Goal: Contribute content: Contribute content

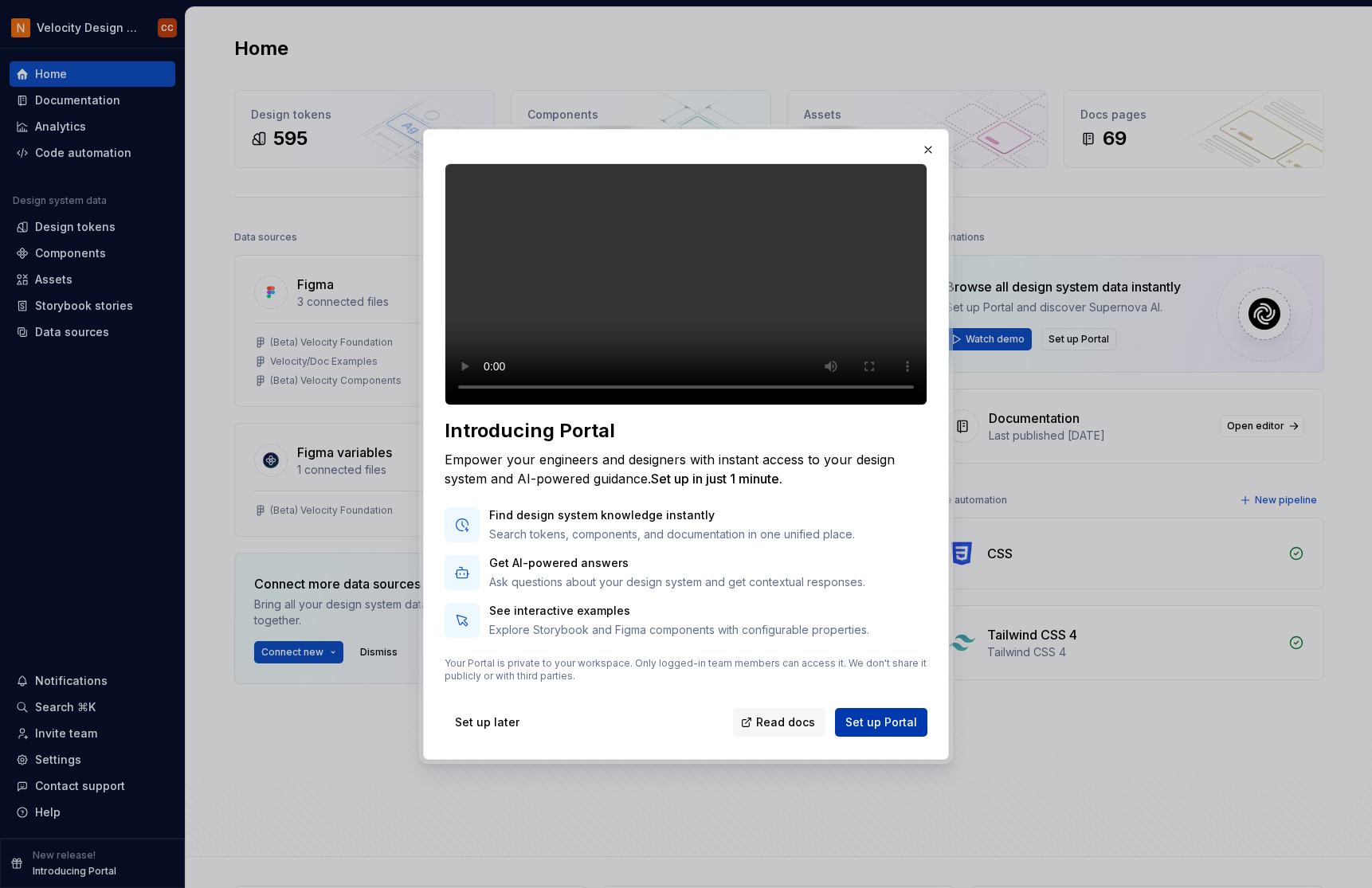
click at [888, 730] on span "Set up Portal" at bounding box center [880, 722] width 72 height 16
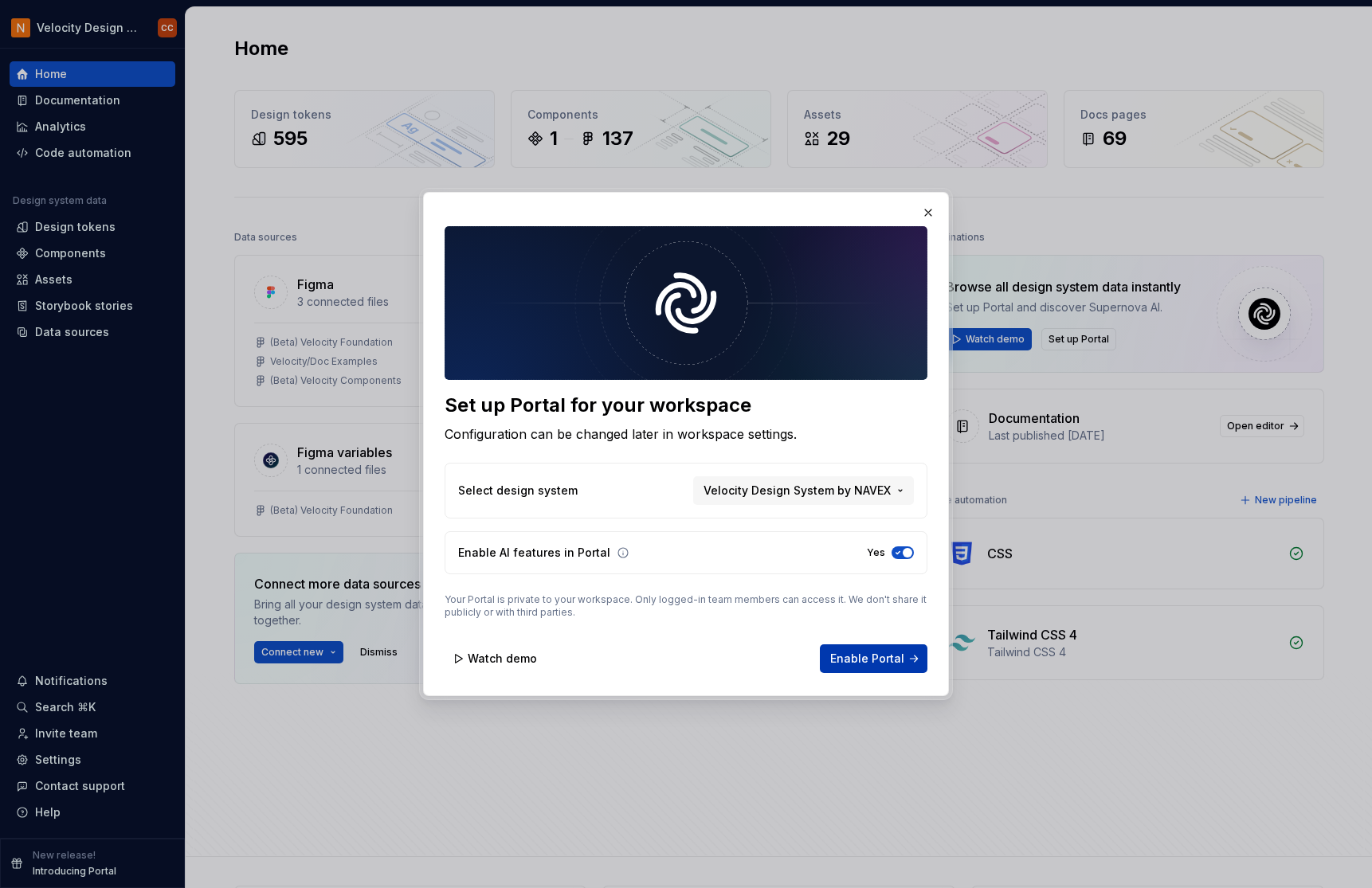
click at [873, 659] on span "Enable Portal" at bounding box center [868, 659] width 74 height 16
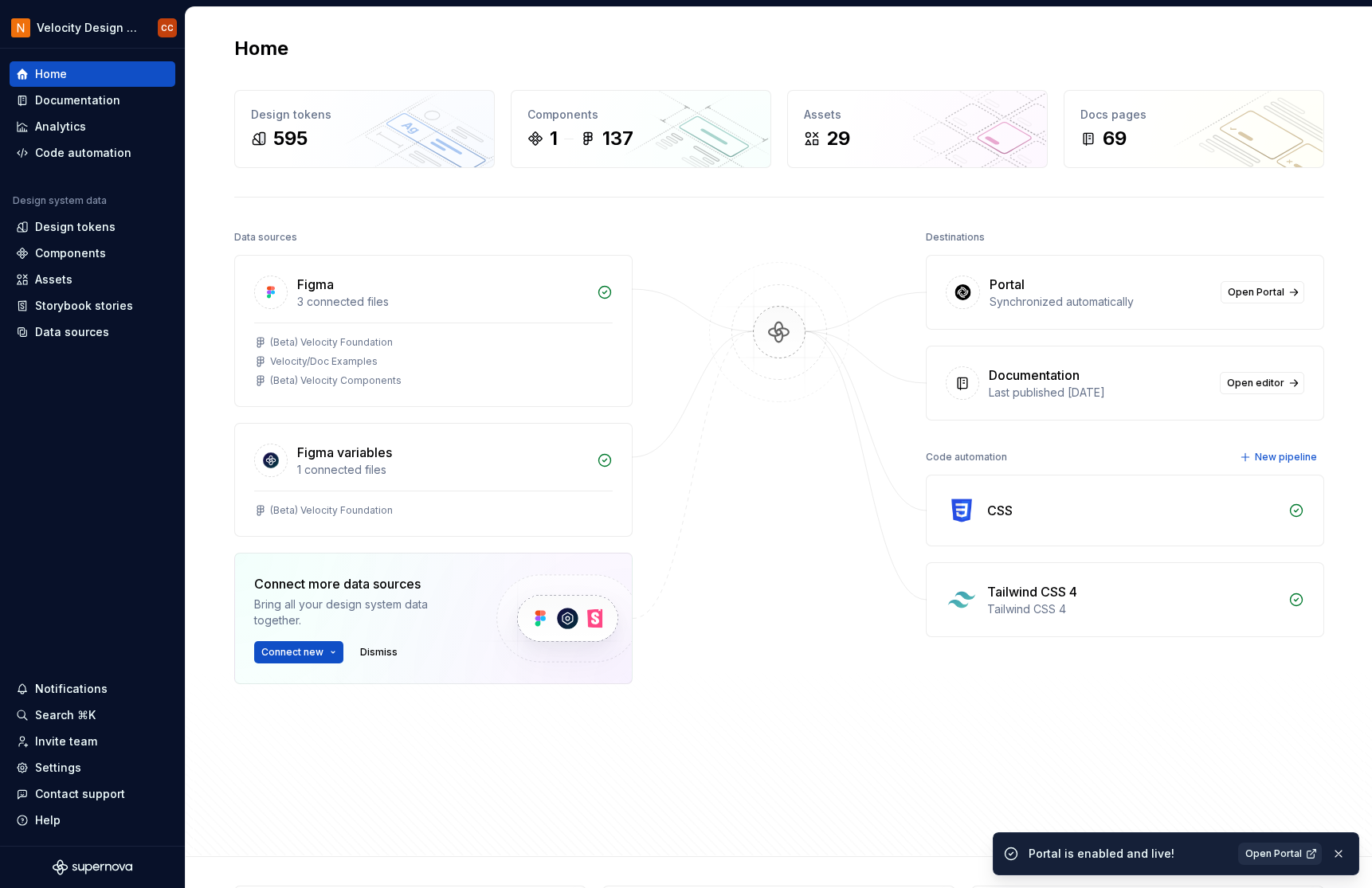
click at [1258, 853] on span "Open Portal" at bounding box center [1273, 854] width 56 height 13
click at [84, 227] on div "Design tokens" at bounding box center [75, 227] width 81 height 16
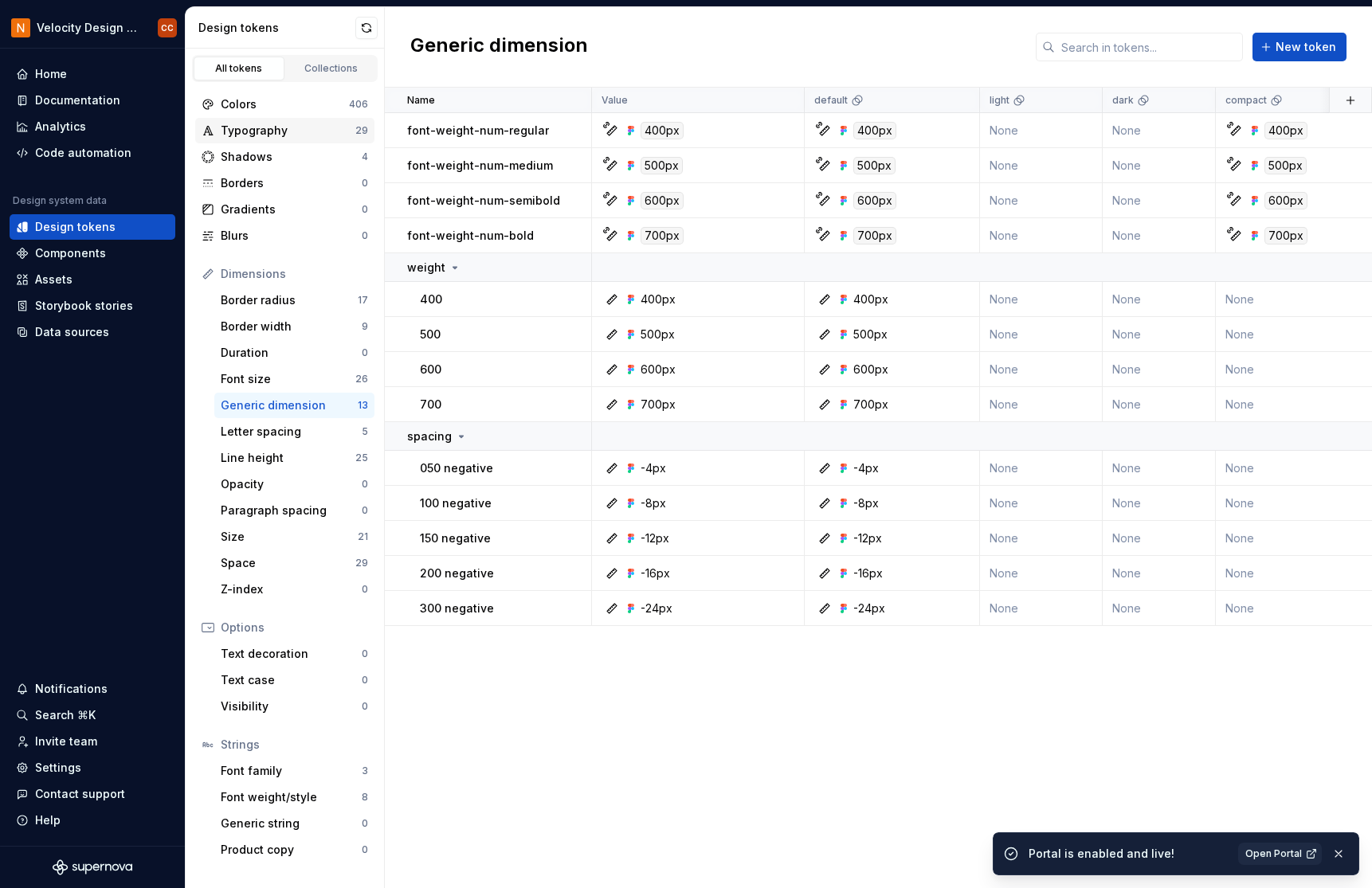
click at [272, 126] on div "Typography" at bounding box center [288, 130] width 135 height 16
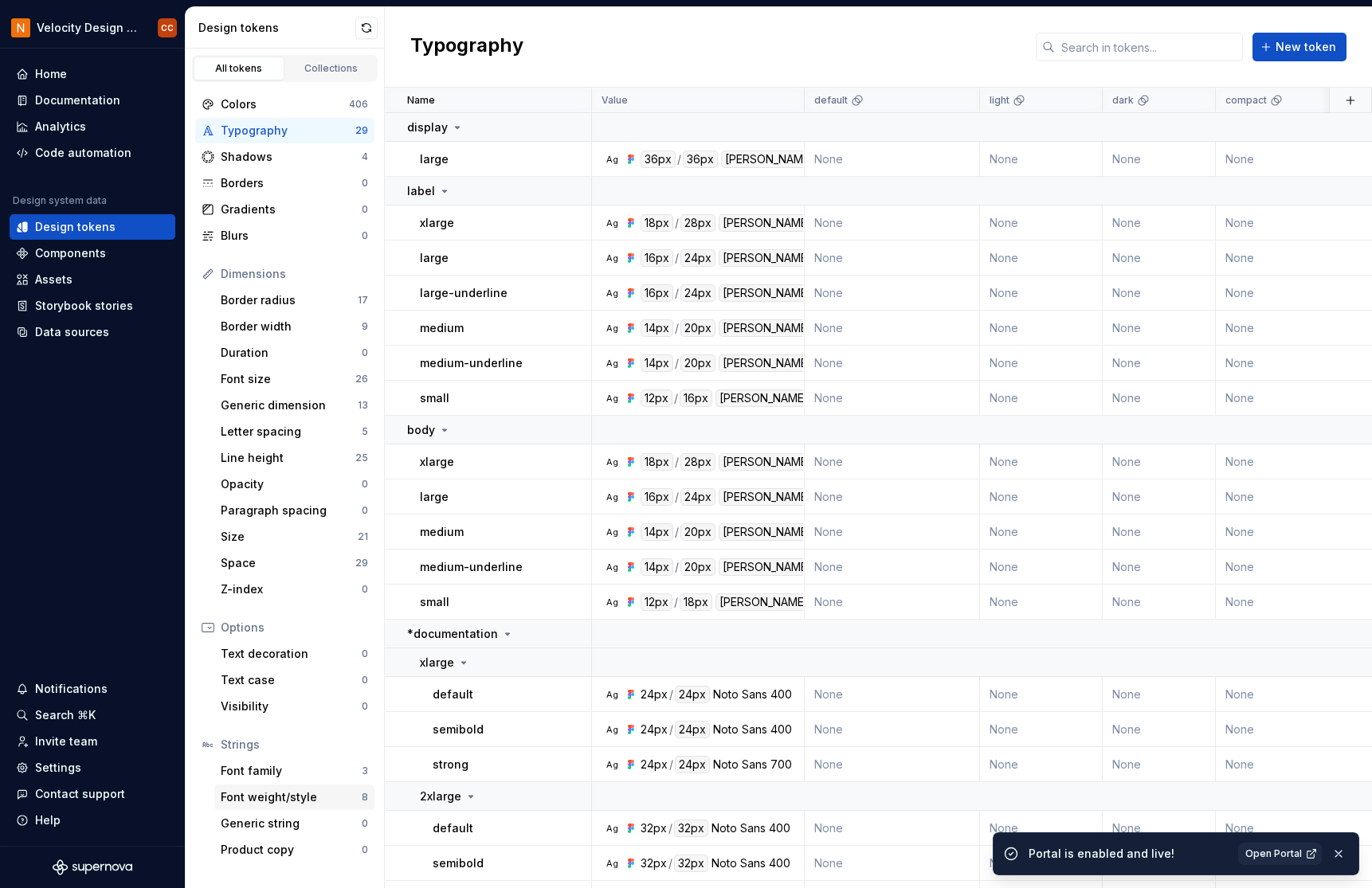
click at [273, 804] on div "Font weight/style" at bounding box center [292, 797] width 141 height 16
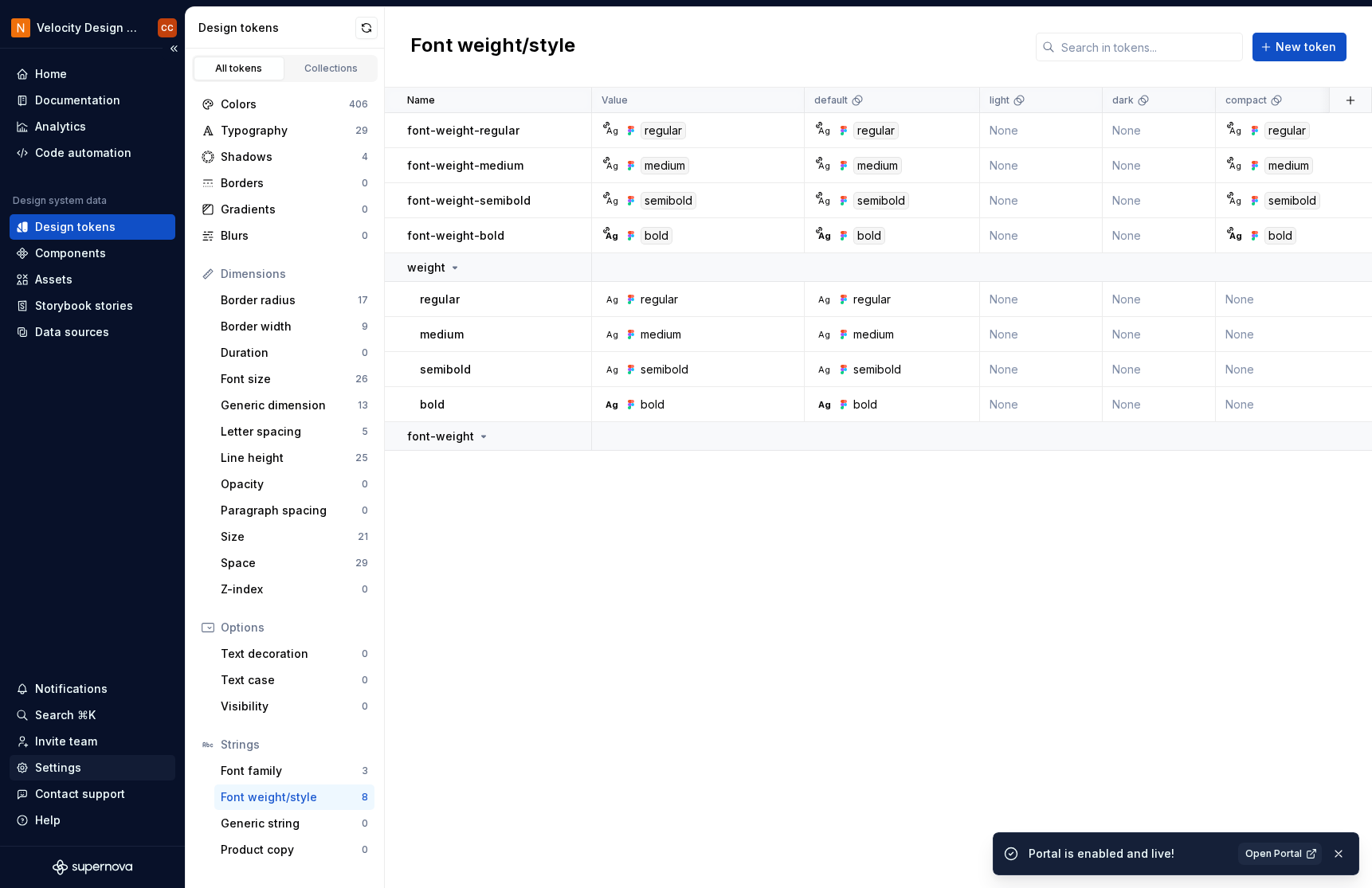
click at [56, 768] on div "Settings" at bounding box center [58, 768] width 46 height 16
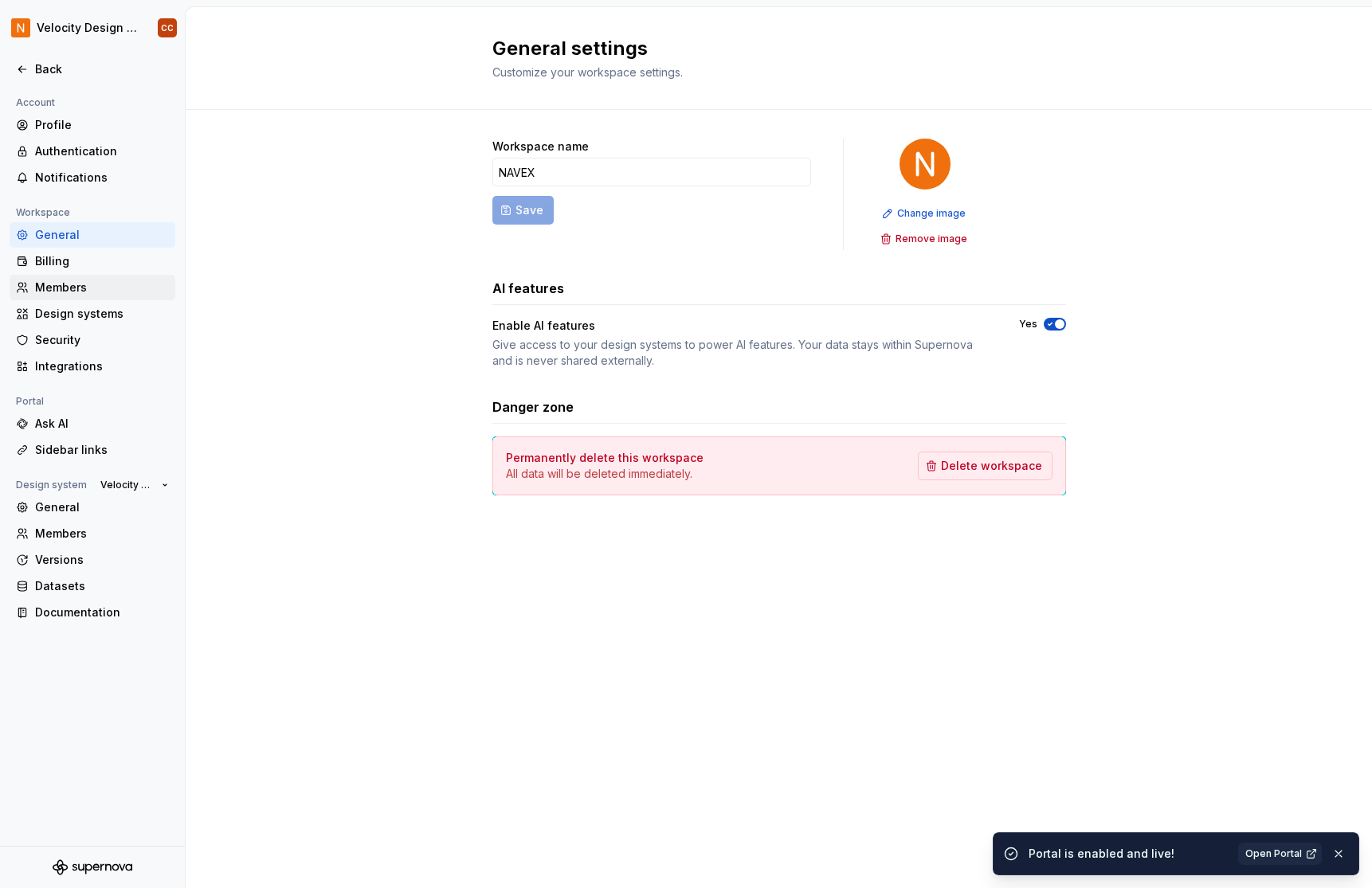
click at [58, 280] on div "Members" at bounding box center [102, 288] width 134 height 16
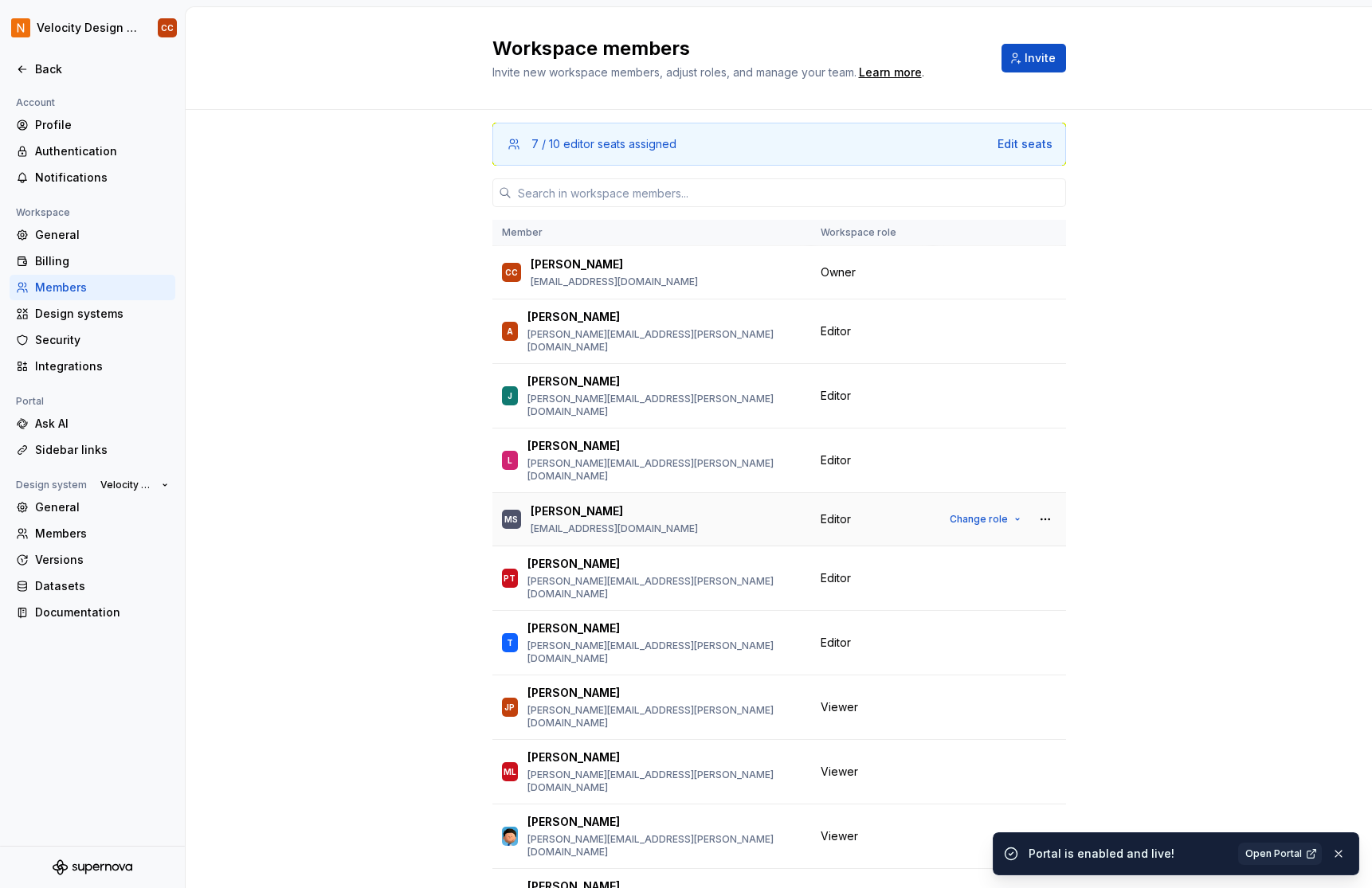
scroll to position [5, 0]
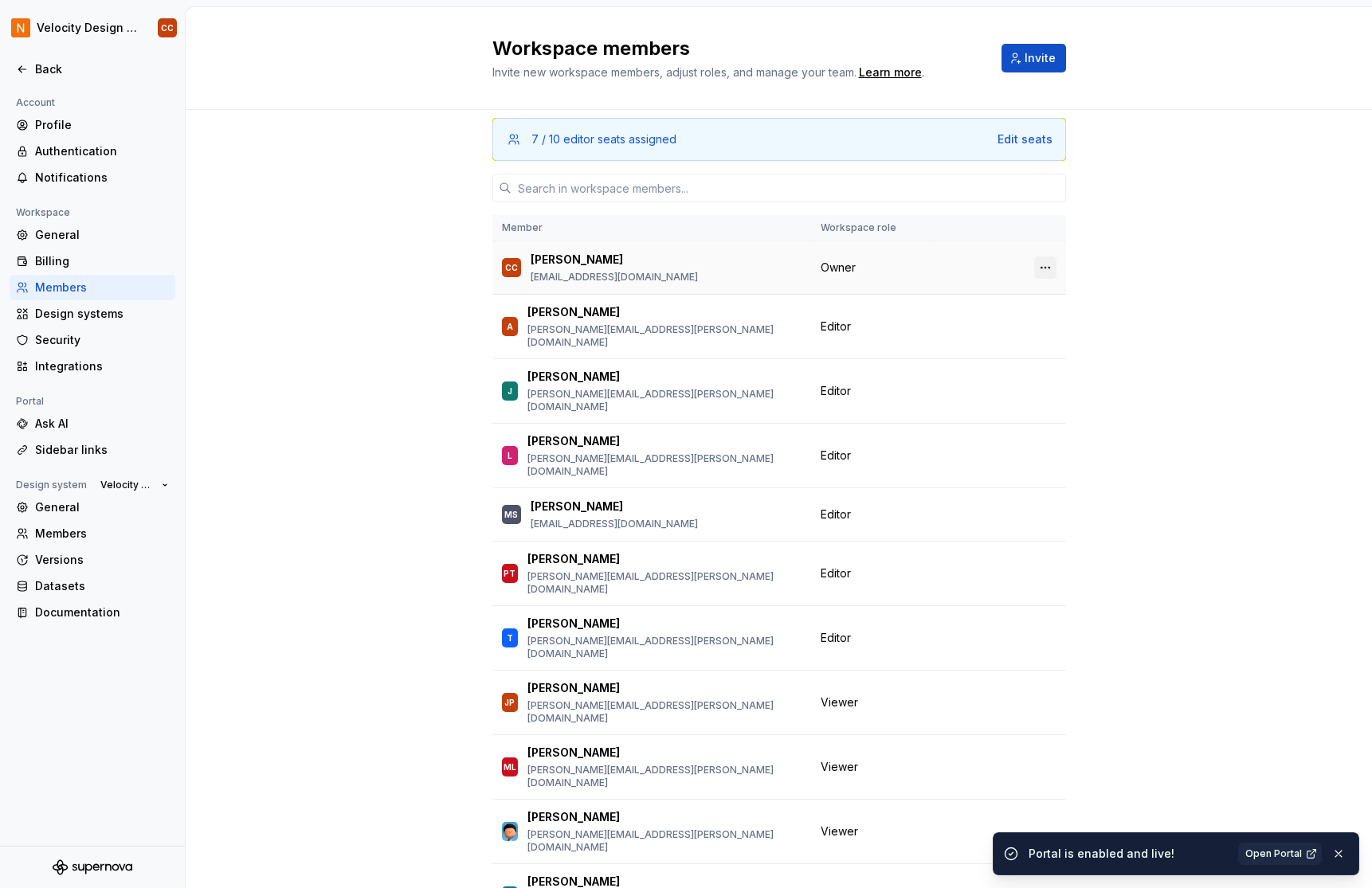
click at [1037, 265] on button "button" at bounding box center [1045, 267] width 23 height 23
click at [1145, 263] on div "7 / 10 editor seats assigned Edit seats Member Workspace role CC [PERSON_NAME] …" at bounding box center [779, 545] width 1186 height 881
click at [1014, 320] on button "Change role" at bounding box center [985, 326] width 85 height 23
click at [1117, 311] on div "7 / 10 editor seats assigned Edit seats Member Workspace role CC [PERSON_NAME] …" at bounding box center [779, 545] width 1186 height 881
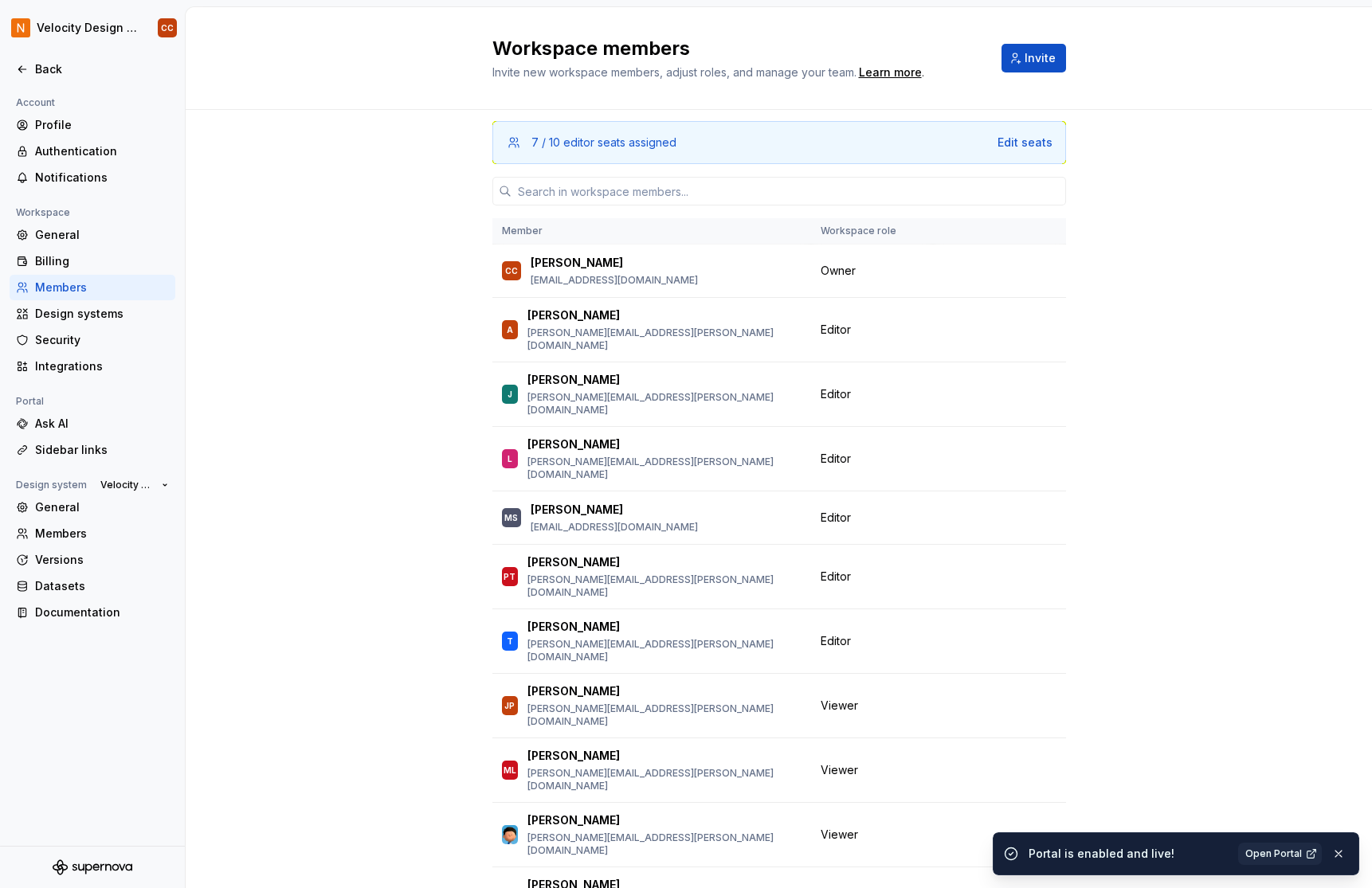
scroll to position [0, 0]
click at [48, 67] on div "Back" at bounding box center [102, 70] width 134 height 16
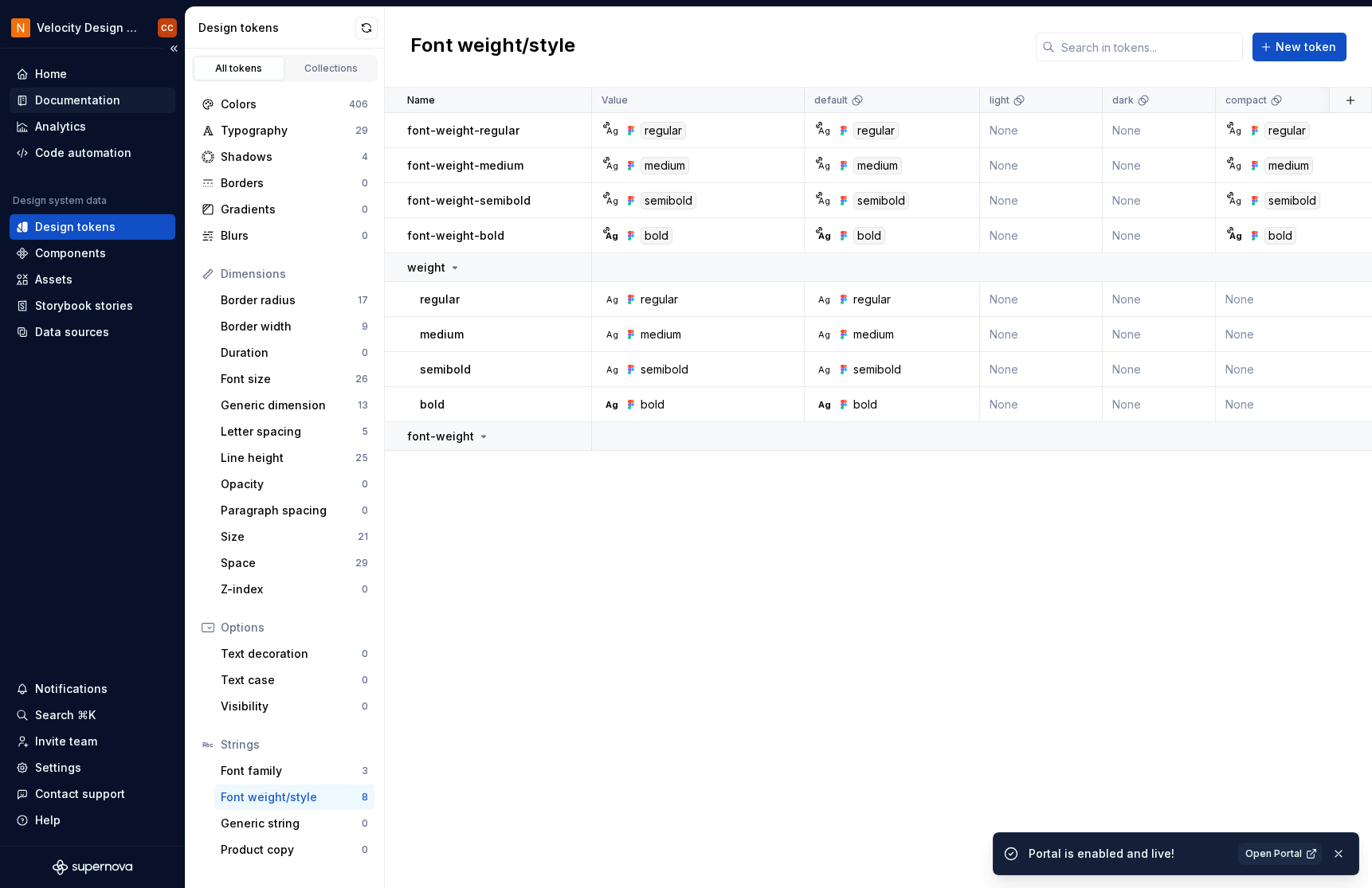
click at [58, 98] on div "Documentation" at bounding box center [78, 100] width 85 height 16
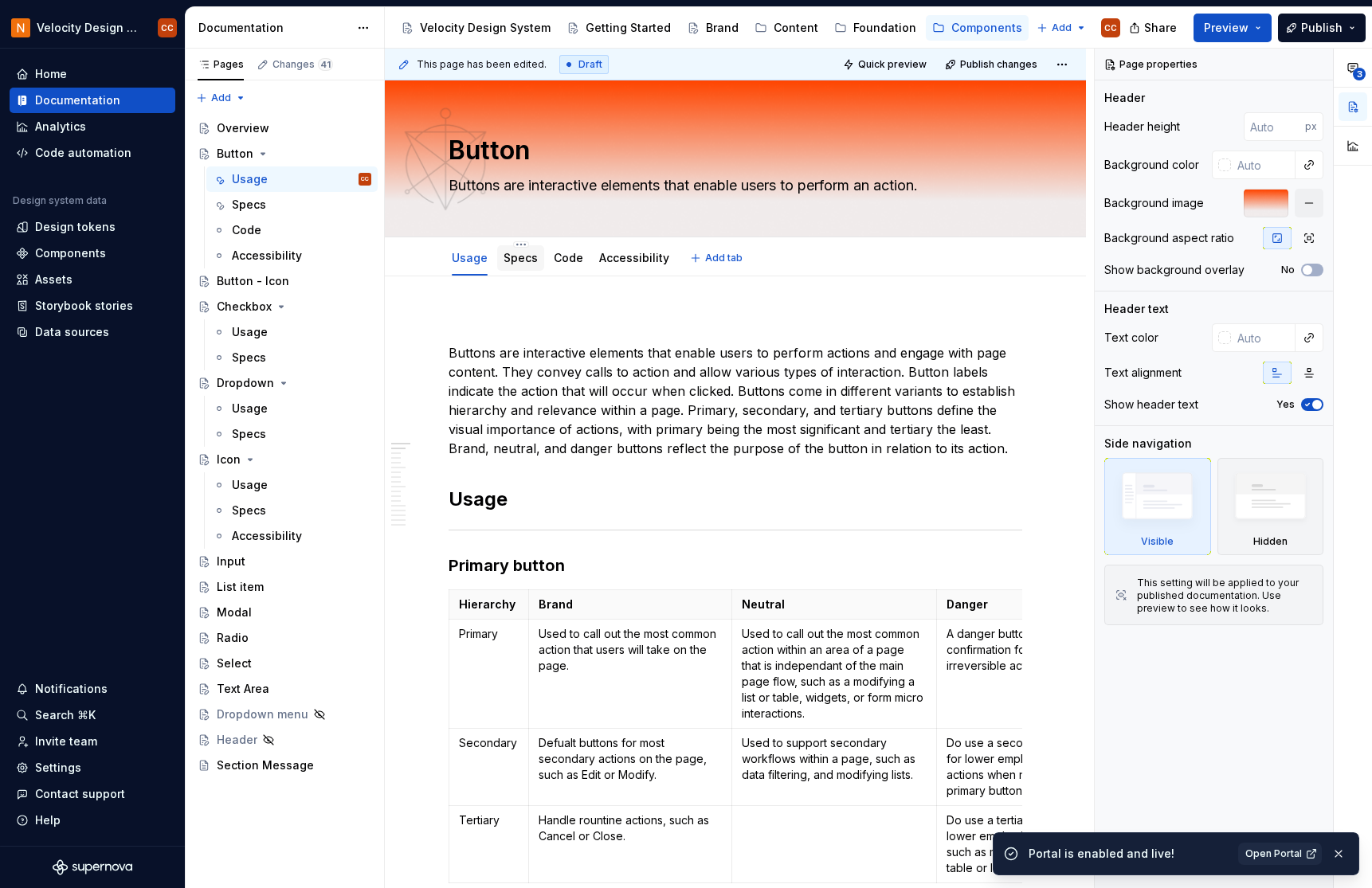
click at [523, 262] on link "Specs" at bounding box center [521, 257] width 34 height 14
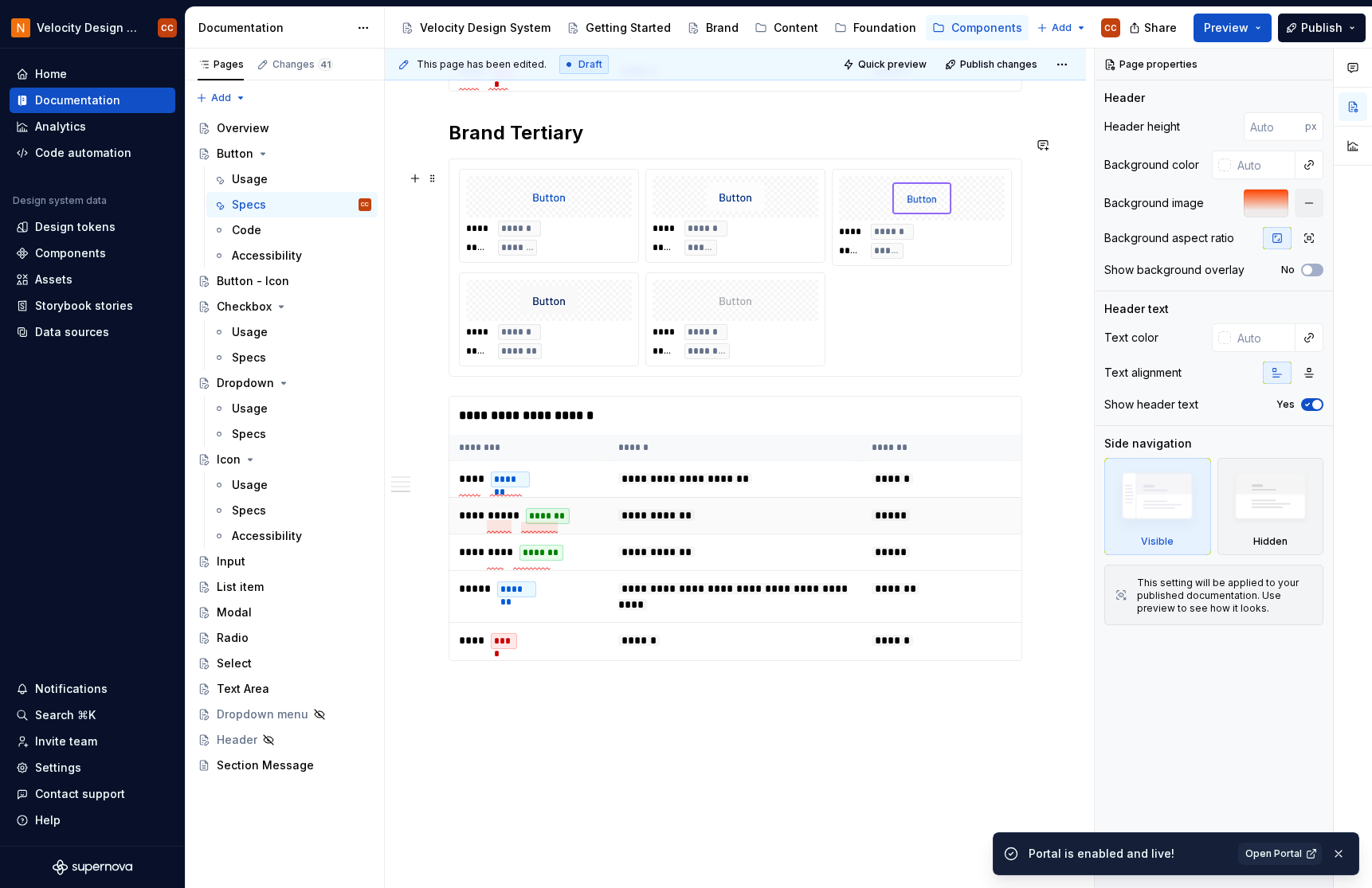
scroll to position [1936, 0]
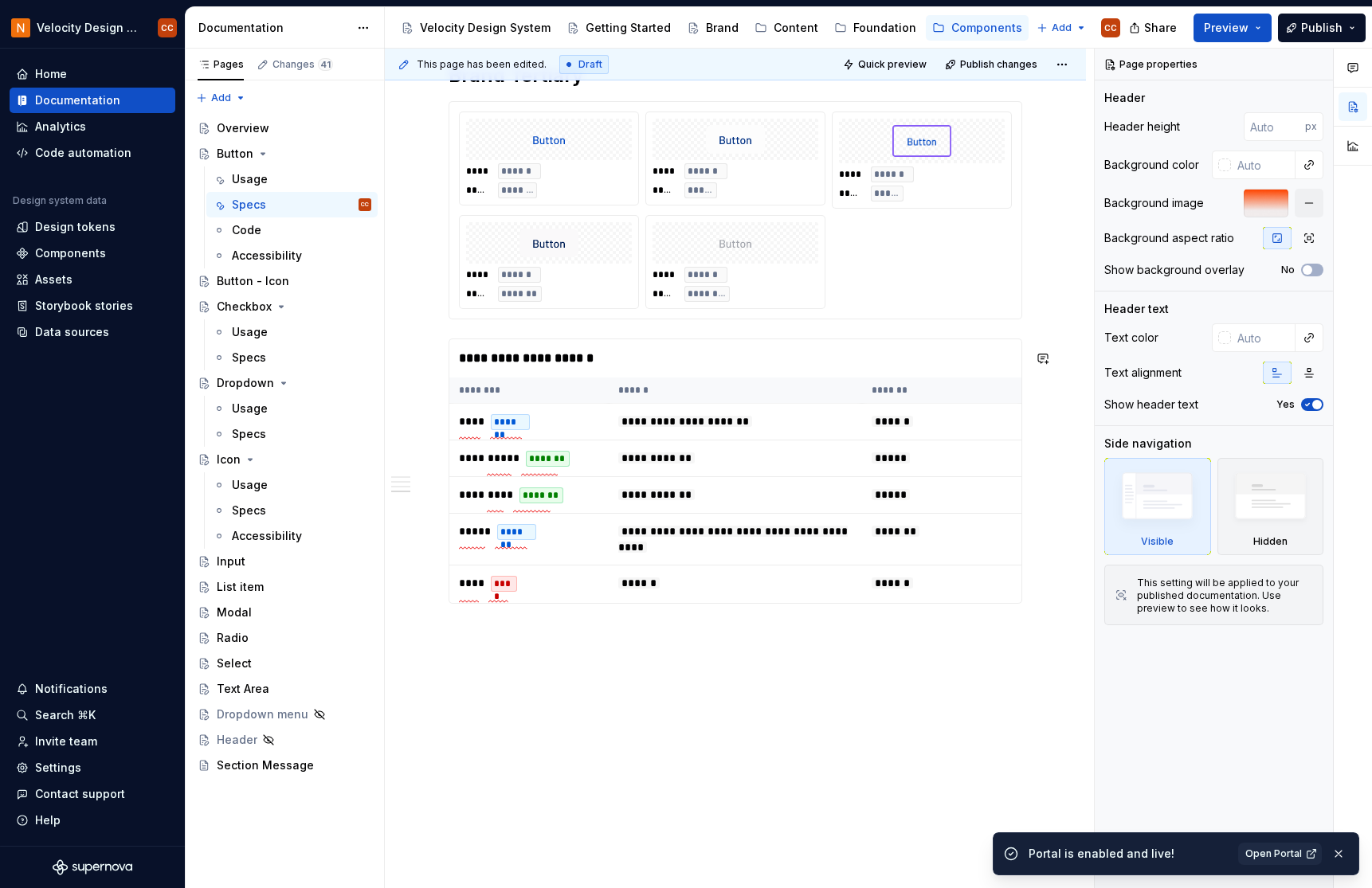
click at [474, 649] on div "**********" at bounding box center [739, 469] width 709 height 840
click at [421, 635] on div "**********" at bounding box center [739, 469] width 709 height 840
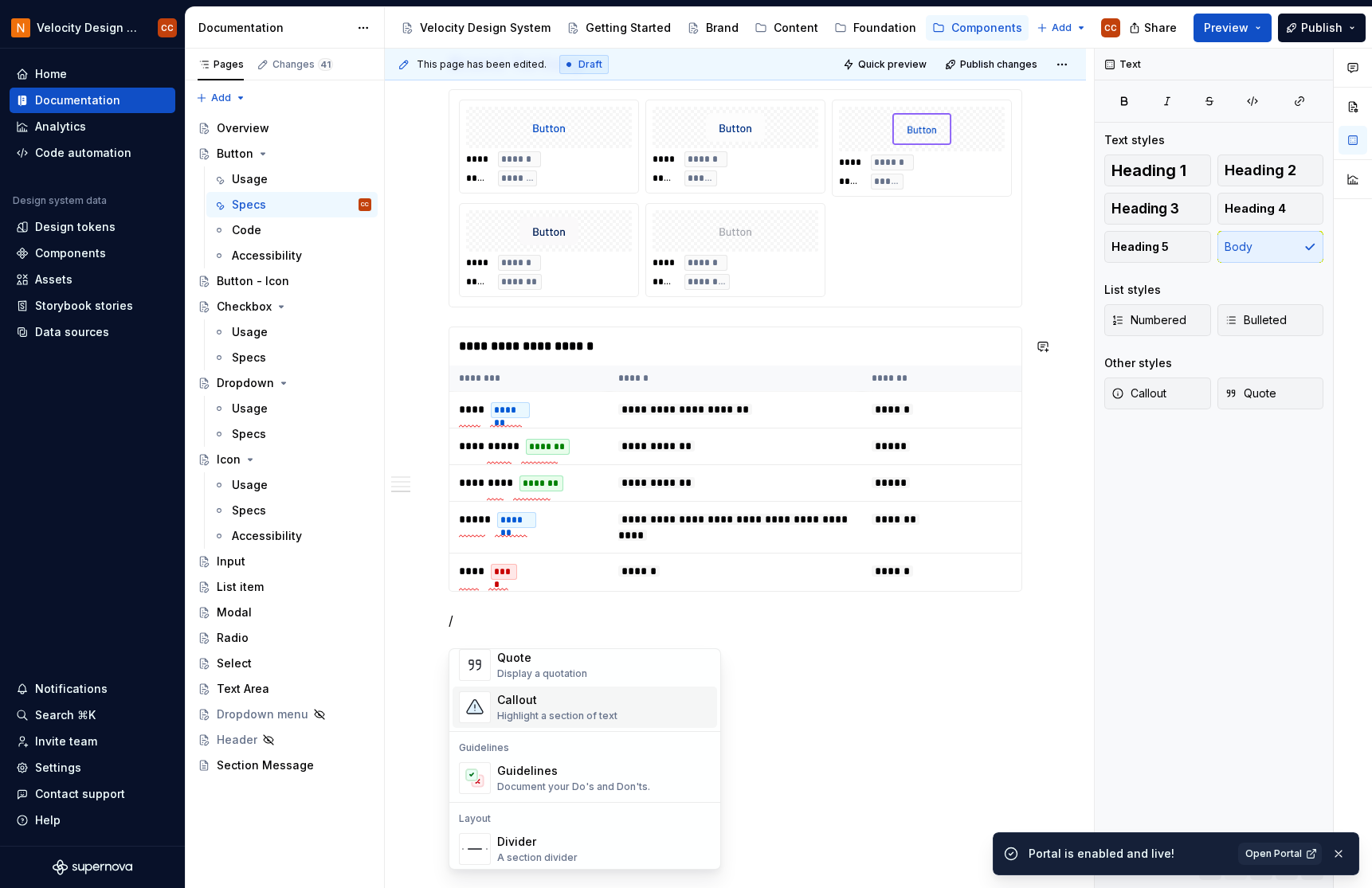
scroll to position [425, 0]
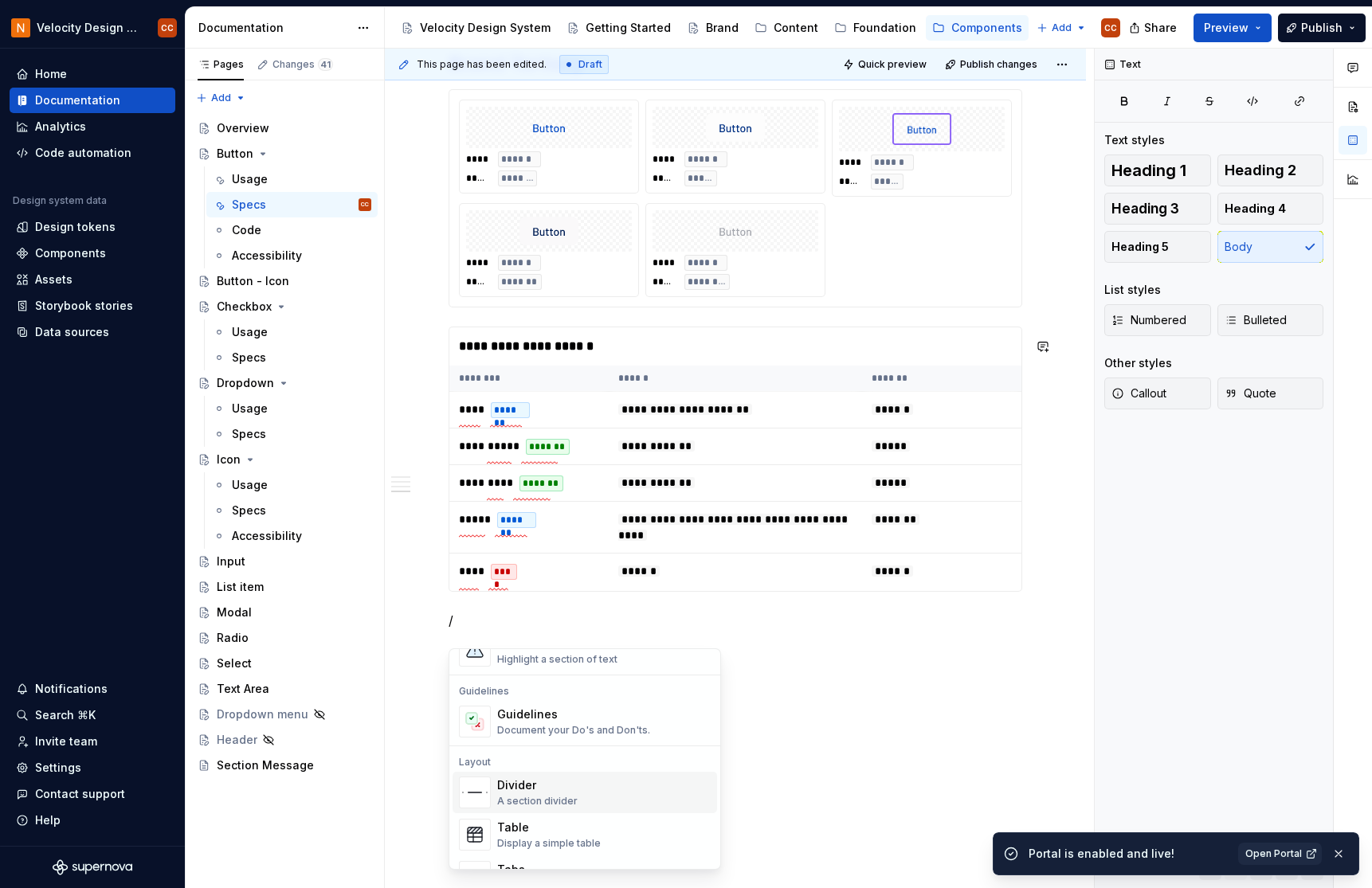
type textarea "*"
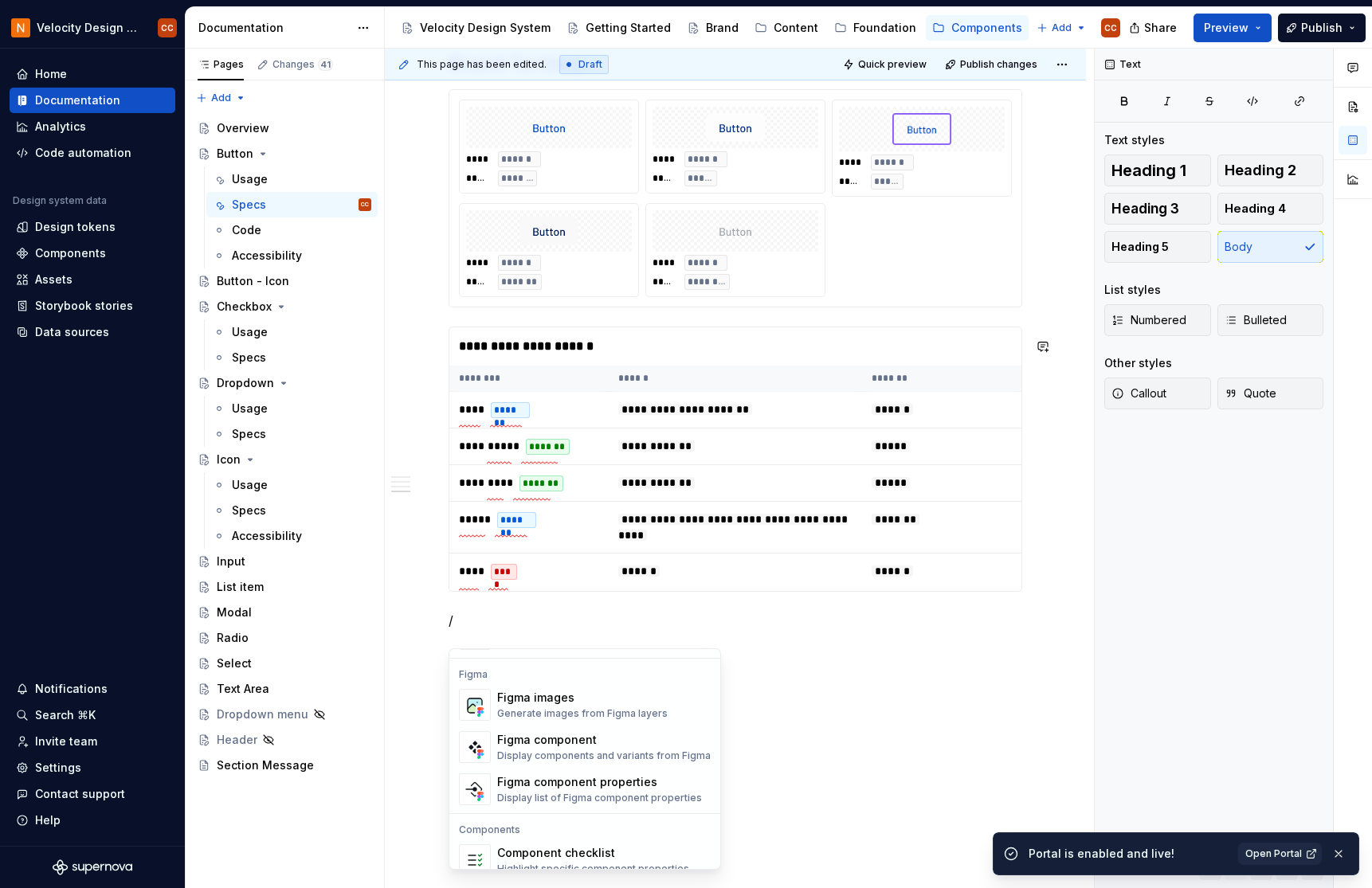
scroll to position [1479, 0]
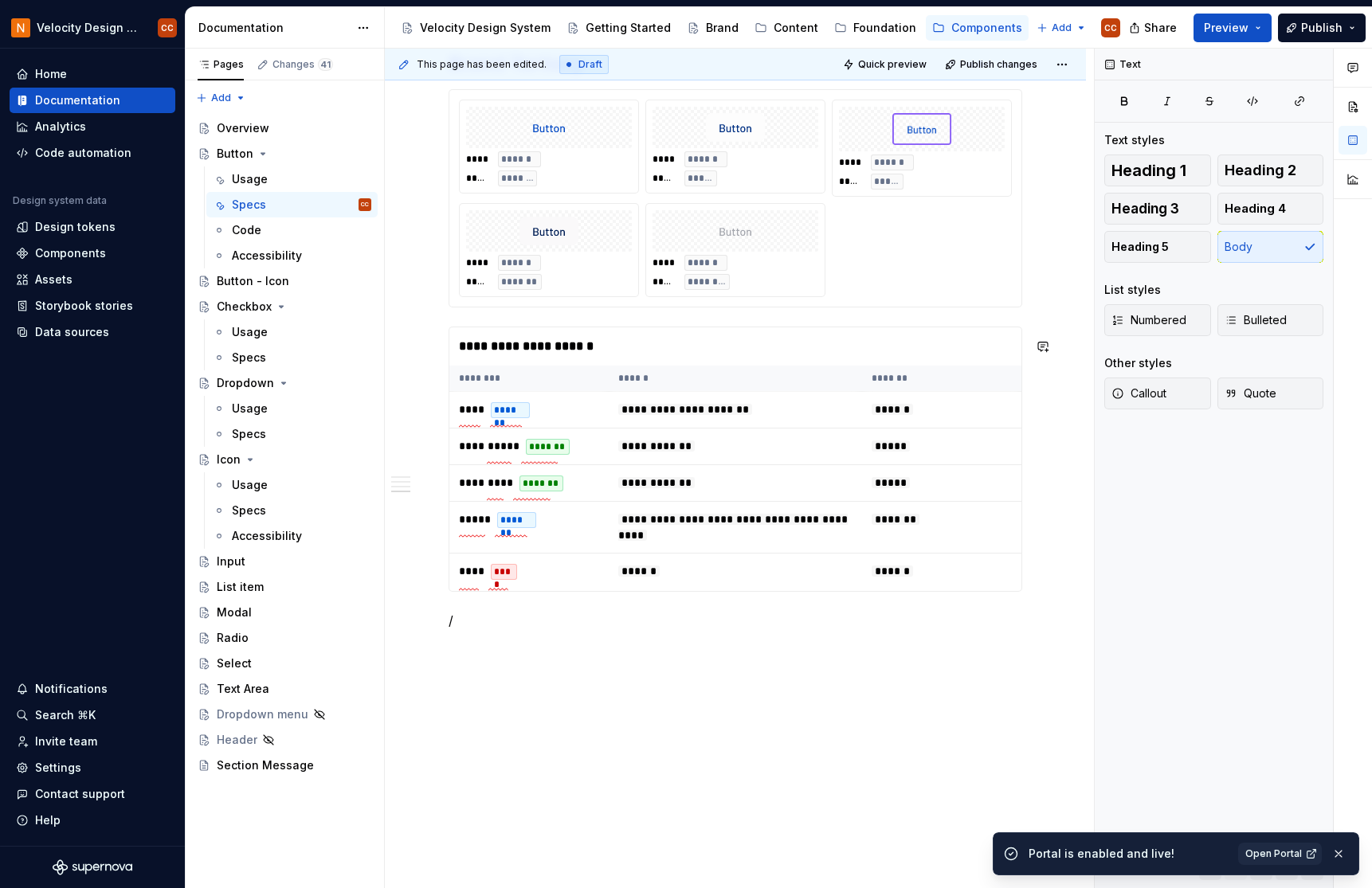
click at [469, 627] on p "/" at bounding box center [734, 620] width 573 height 19
type textarea "*"
